Goal: Task Accomplishment & Management: Manage account settings

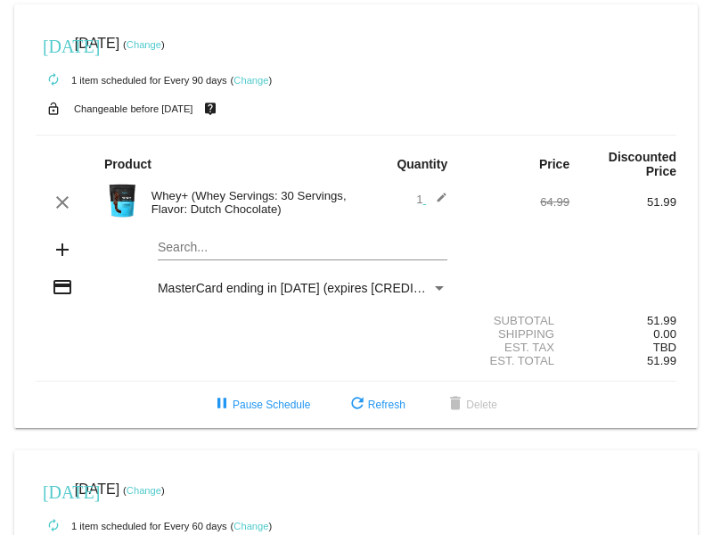
click at [161, 40] on link "Change" at bounding box center [144, 44] width 35 height 11
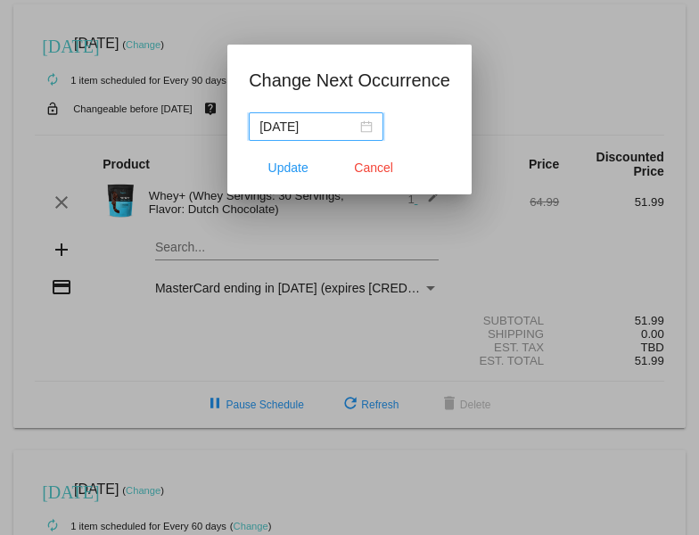
click at [369, 127] on div "[DATE]" at bounding box center [315, 127] width 113 height 20
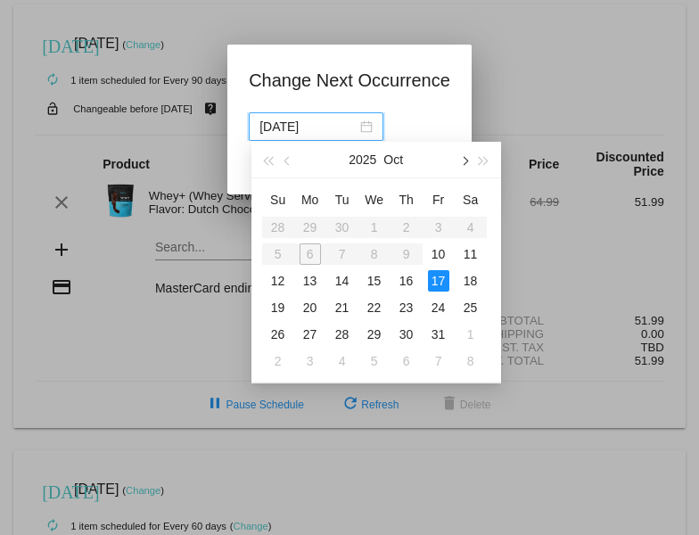
click at [465, 160] on button "button" at bounding box center [464, 160] width 20 height 36
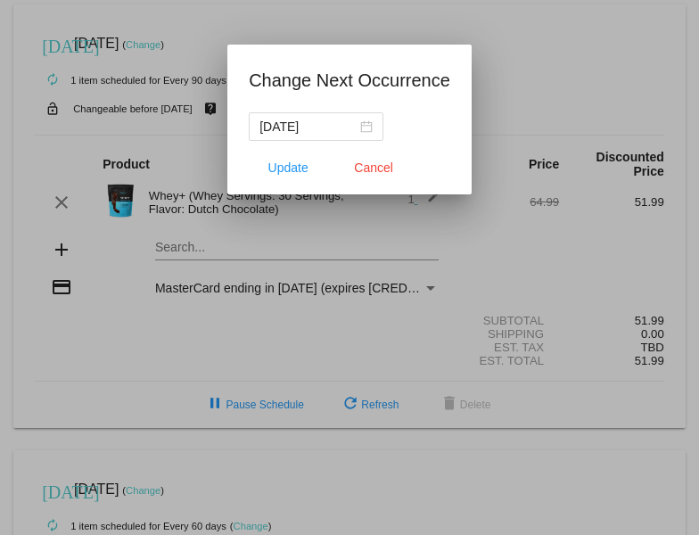
click at [437, 249] on div at bounding box center [349, 267] width 699 height 535
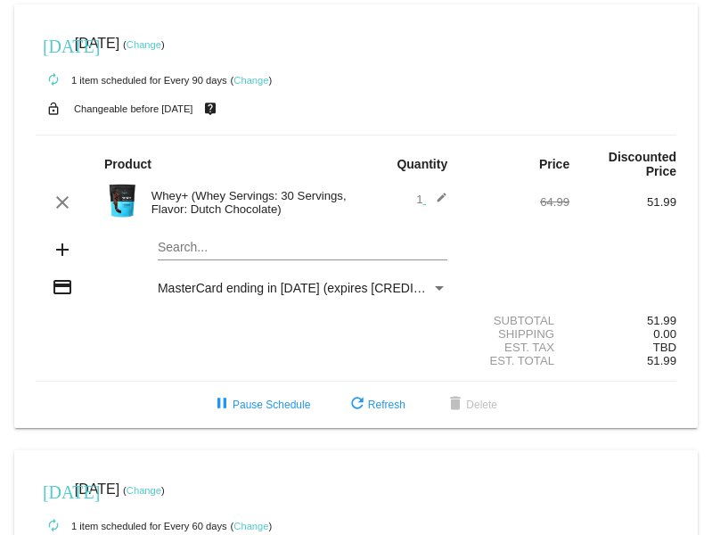
click at [161, 44] on link "Change" at bounding box center [144, 44] width 35 height 11
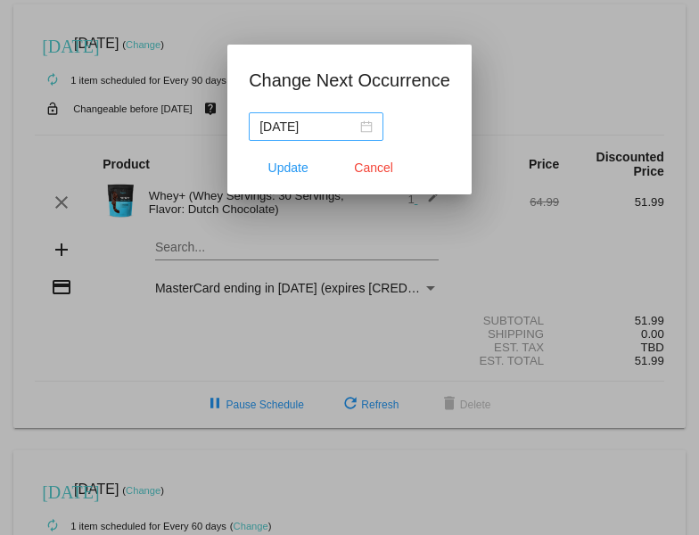
click at [369, 127] on div "[DATE]" at bounding box center [315, 127] width 113 height 20
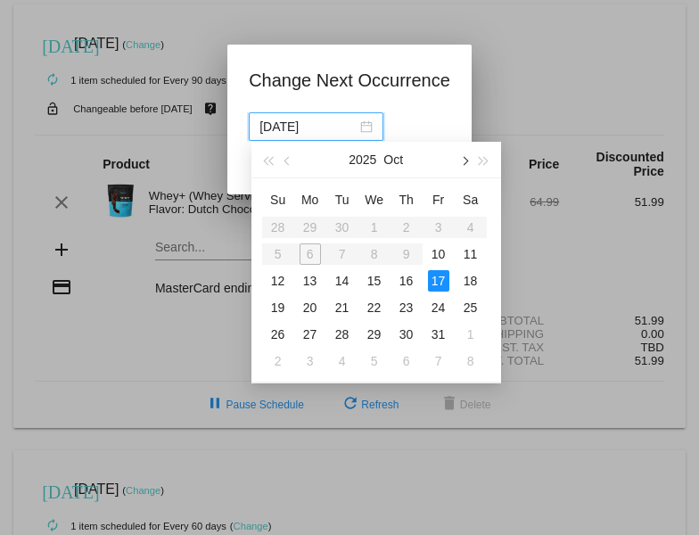
click at [463, 163] on span "button" at bounding box center [463, 161] width 9 height 9
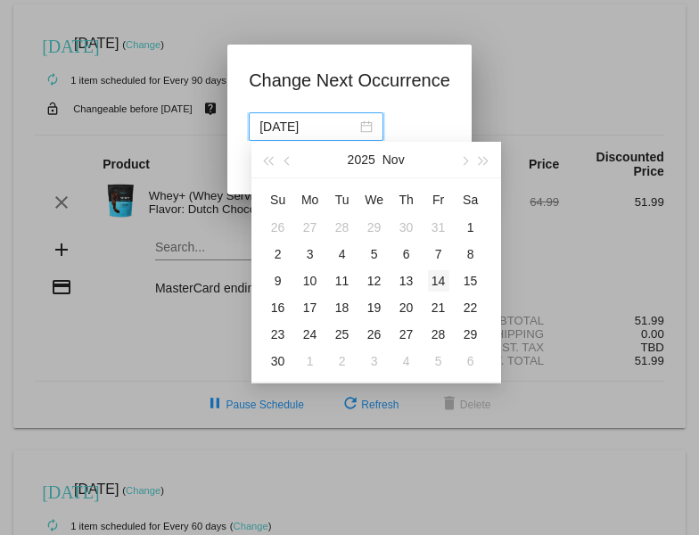
click at [437, 280] on div "14" at bounding box center [438, 280] width 21 height 21
type input "[DATE]"
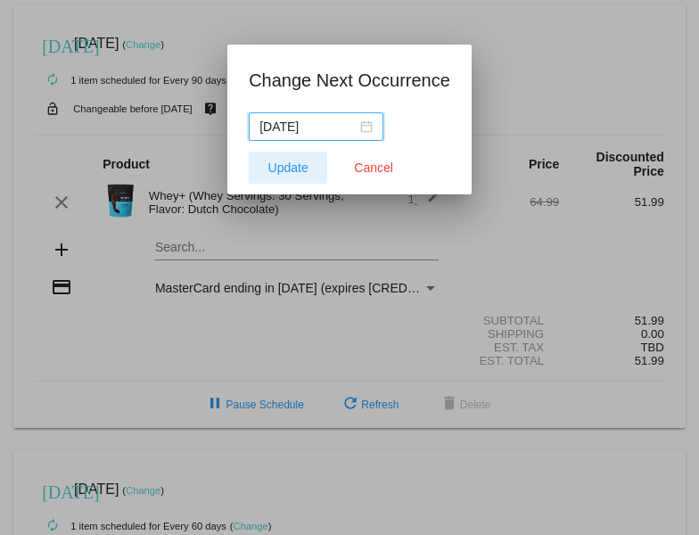
click at [310, 164] on button "Update" at bounding box center [288, 167] width 78 height 32
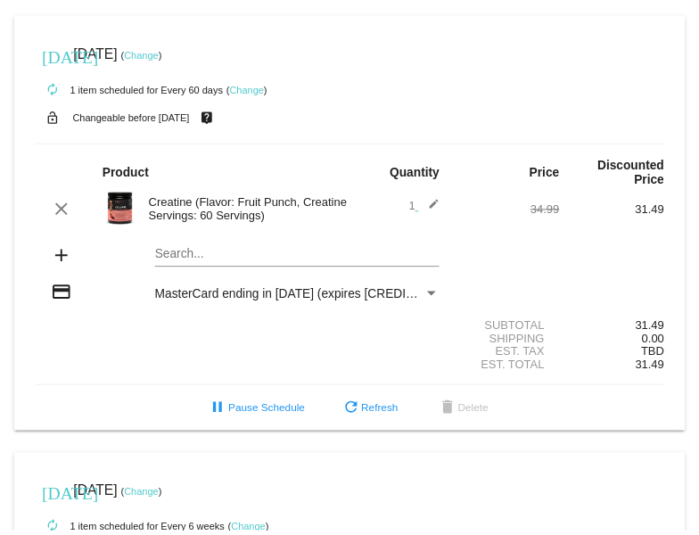
scroll to position [775, 0]
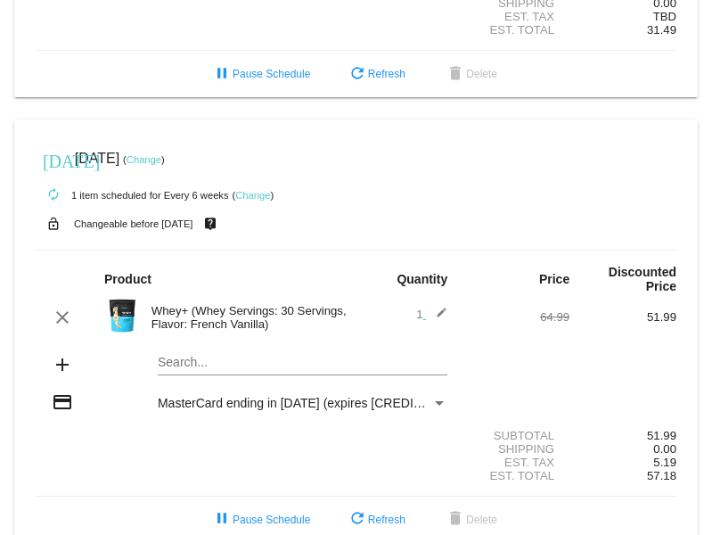
click at [161, 154] on link "Change" at bounding box center [144, 159] width 35 height 11
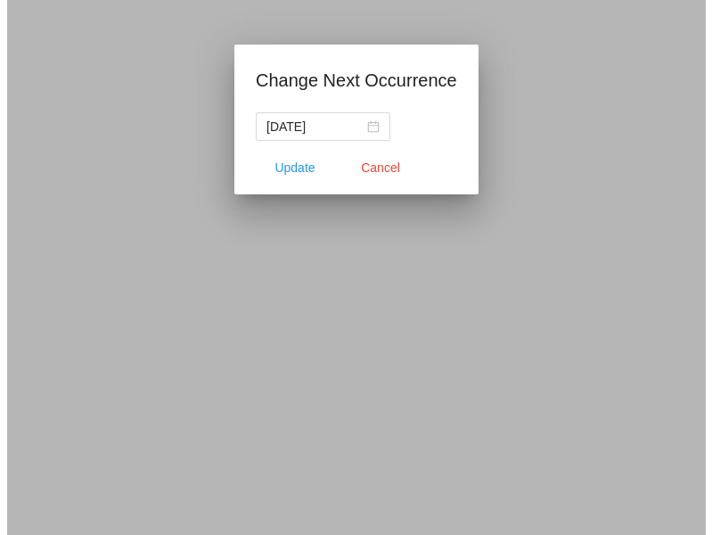
scroll to position [806, 0]
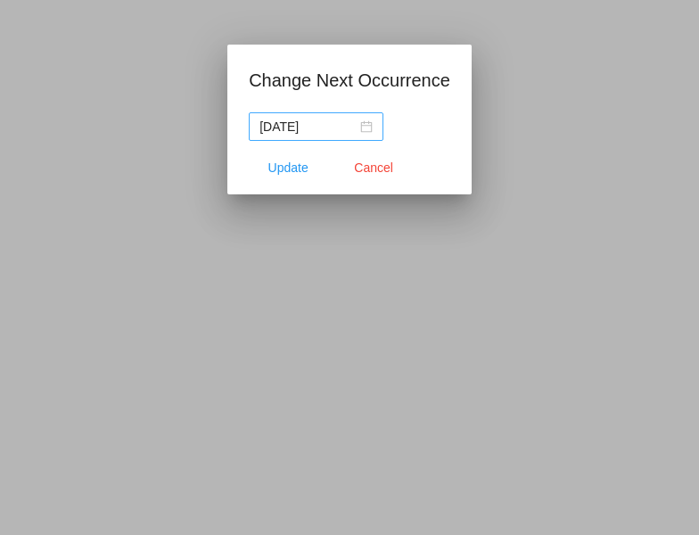
click at [374, 128] on nz-date-picker "[DATE]" at bounding box center [316, 126] width 135 height 29
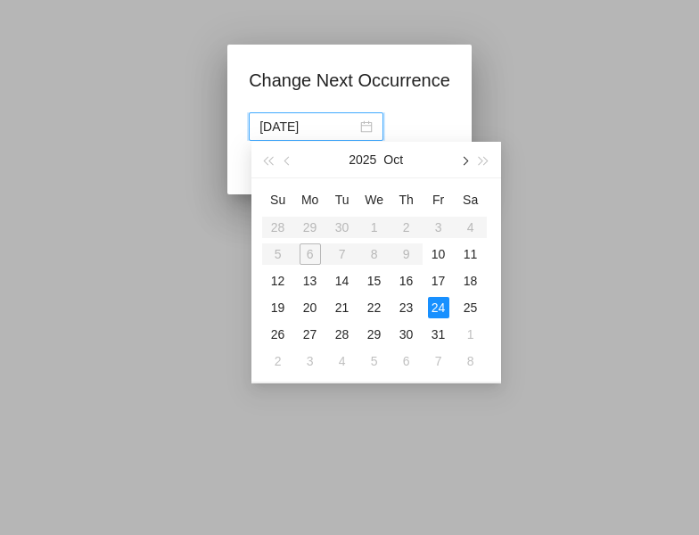
click at [466, 163] on span "button" at bounding box center [463, 161] width 9 height 9
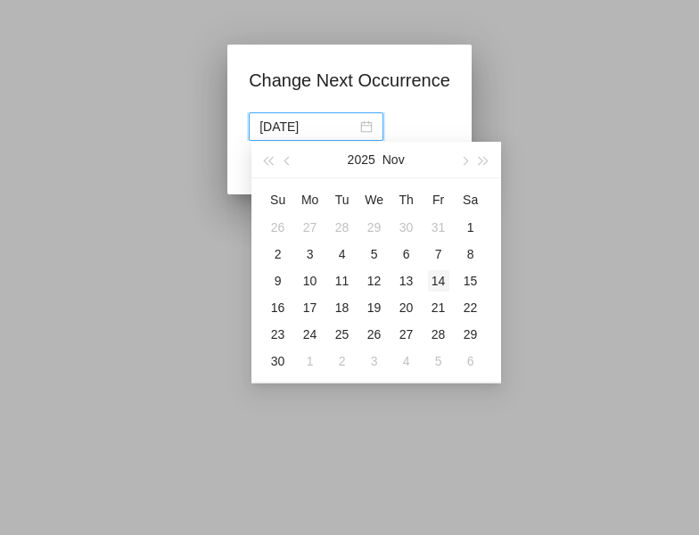
click at [436, 283] on div "14" at bounding box center [438, 280] width 21 height 21
type input "[DATE]"
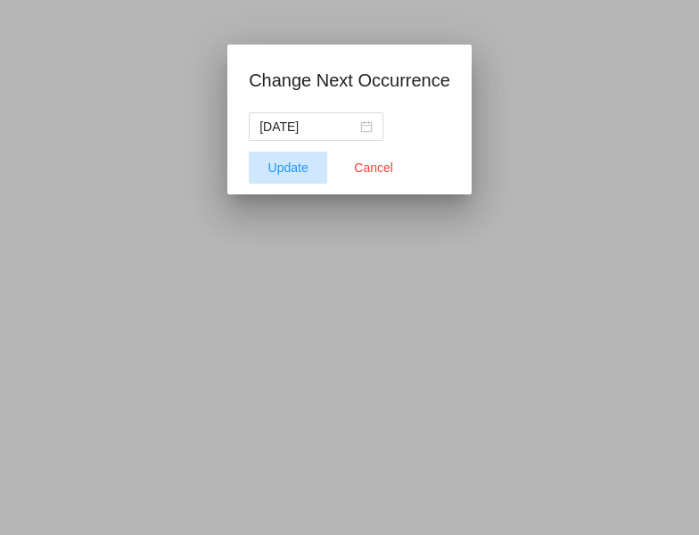
click at [315, 172] on button "Update" at bounding box center [288, 167] width 78 height 32
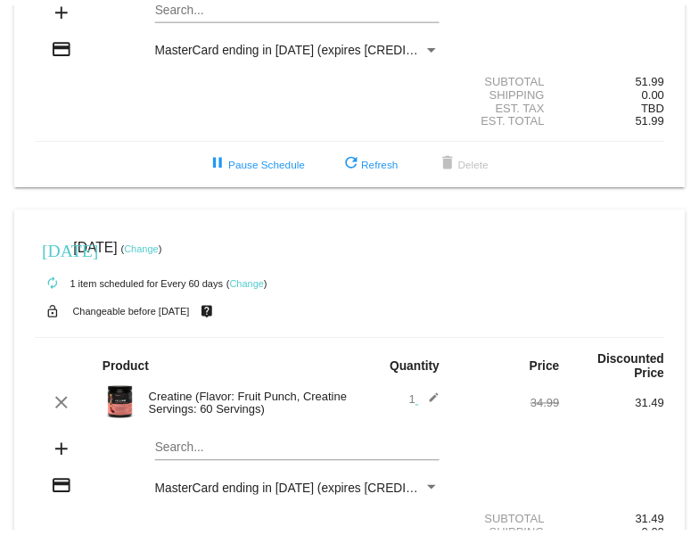
scroll to position [319, 0]
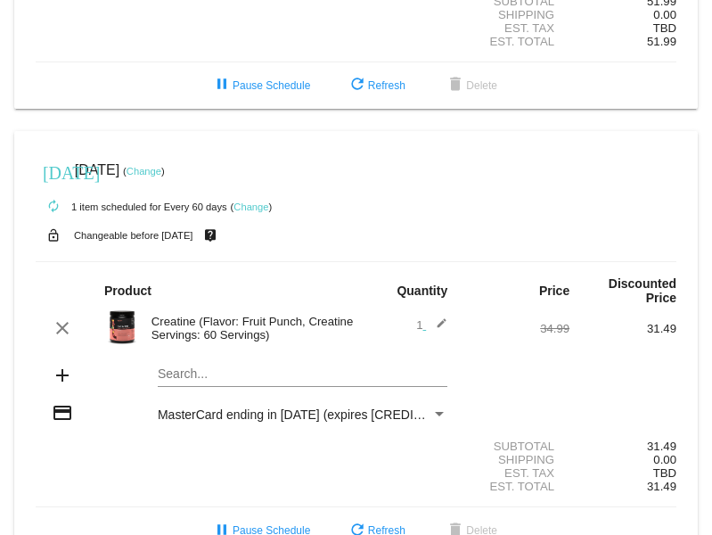
click at [161, 166] on link "Change" at bounding box center [144, 171] width 35 height 11
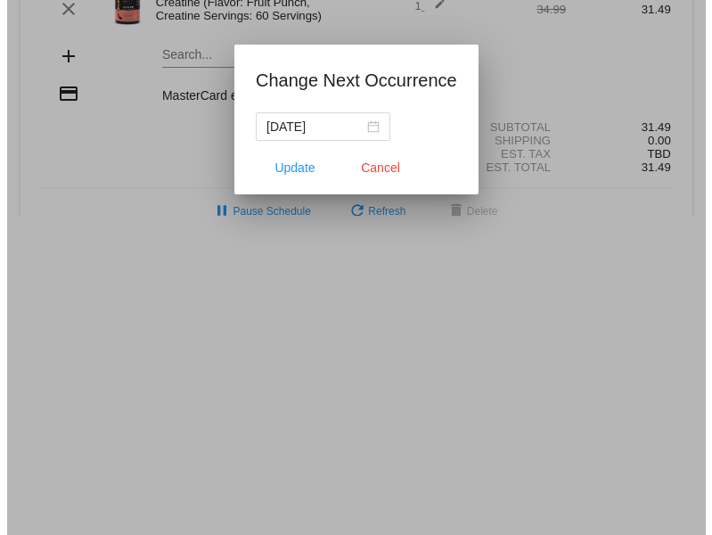
scroll to position [333, 0]
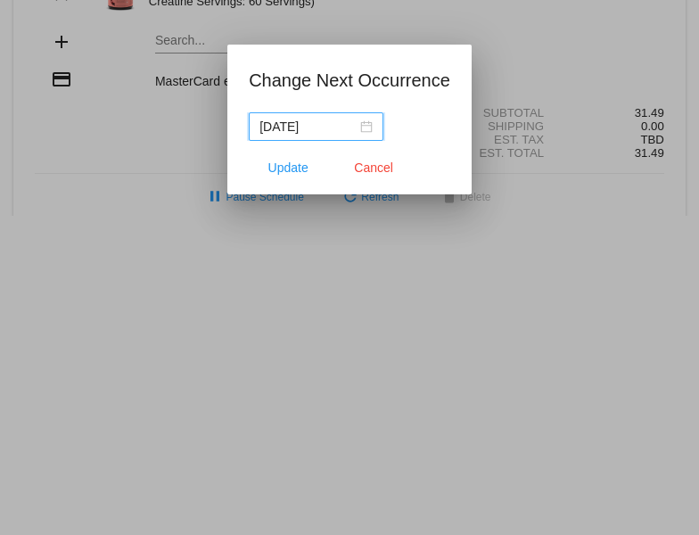
click at [372, 126] on div "[DATE]" at bounding box center [315, 127] width 113 height 20
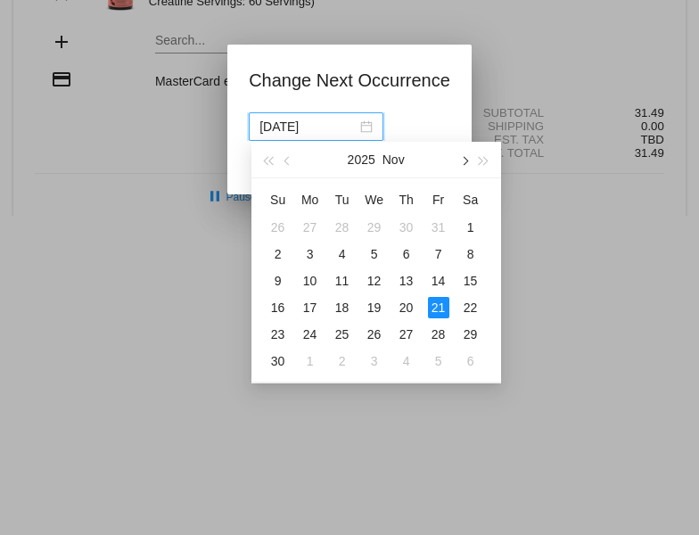
click at [468, 168] on button "button" at bounding box center [464, 160] width 20 height 36
click at [447, 274] on div "19" at bounding box center [438, 280] width 21 height 21
type input "[DATE]"
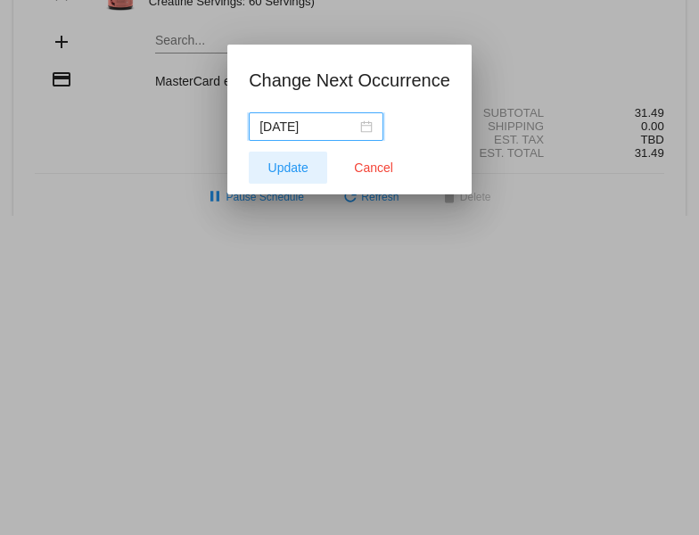
click at [287, 163] on span "Update" at bounding box center [288, 167] width 40 height 14
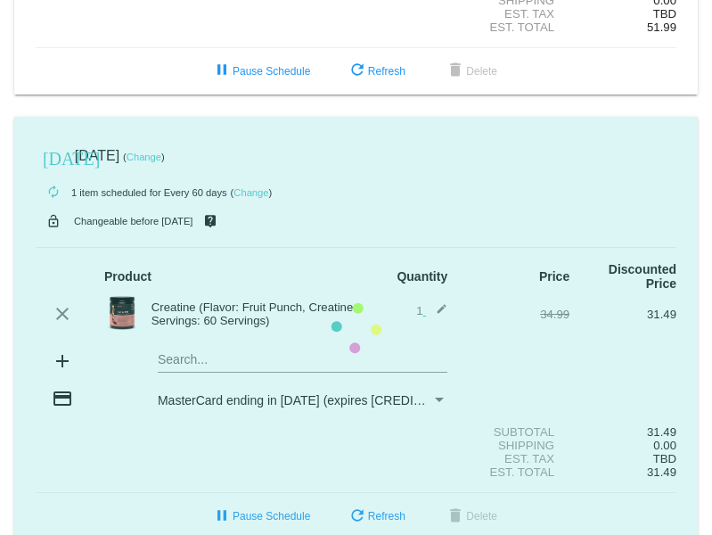
scroll to position [319, 0]
